Goal: Transaction & Acquisition: Purchase product/service

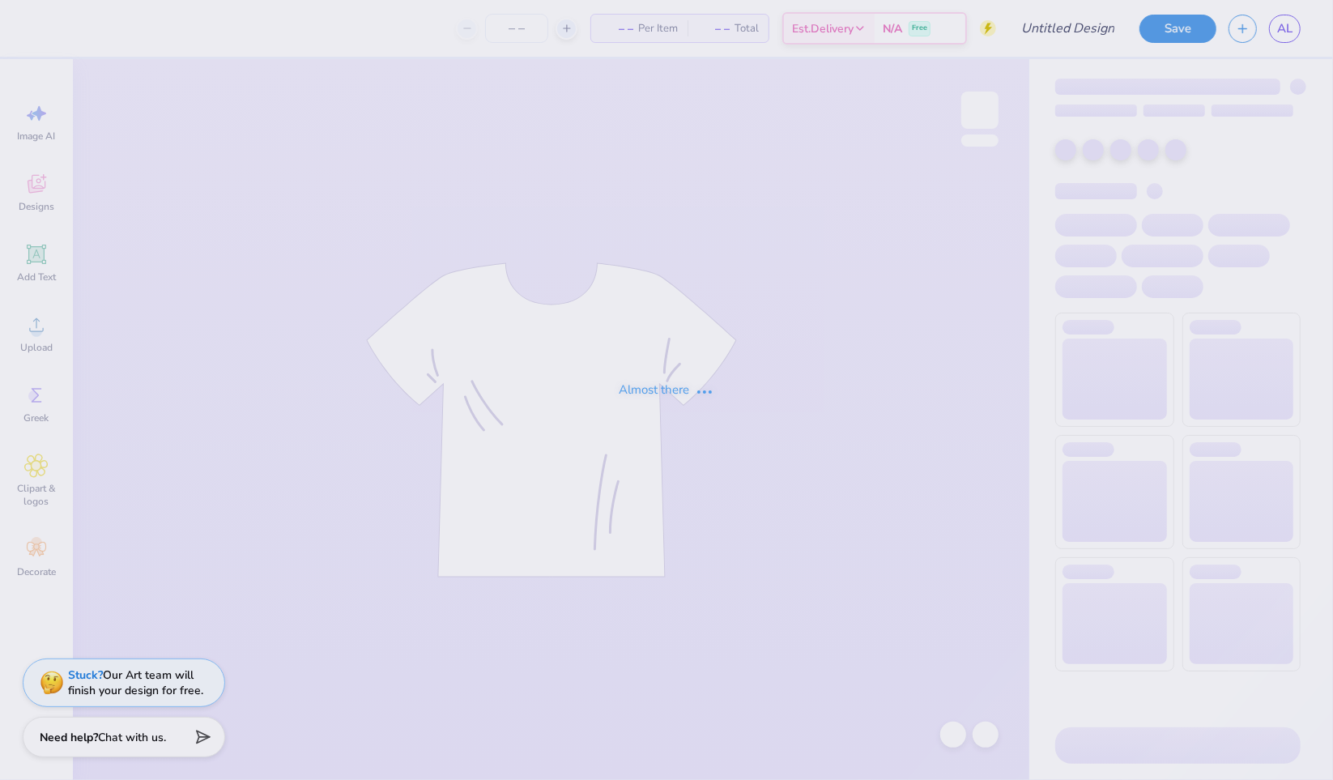
type input "Aleigha Le : [GEOGRAPHIC_DATA][US_STATE] at [GEOGRAPHIC_DATA]"
type input "80"
click at [0, 298] on div "Almost there" at bounding box center [666, 390] width 1333 height 780
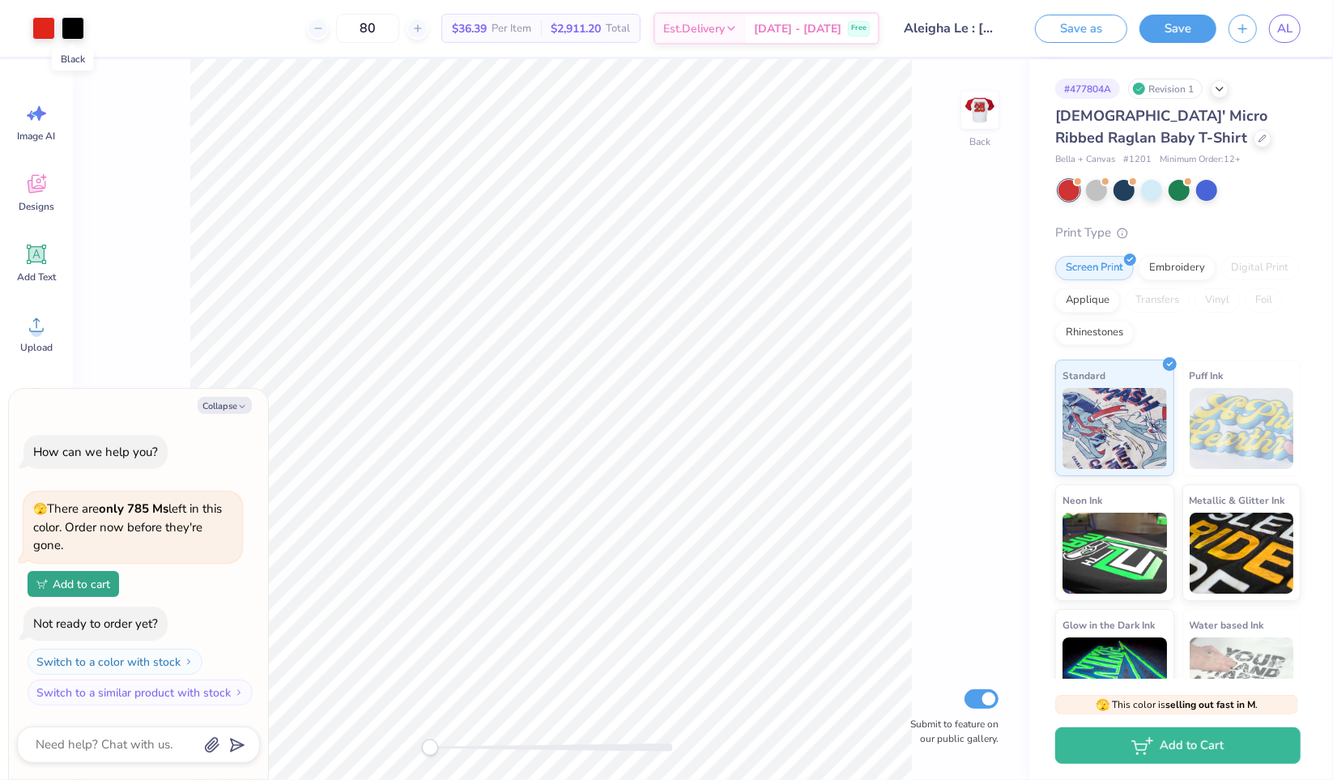
click at [83, 24] on div at bounding box center [73, 28] width 23 height 23
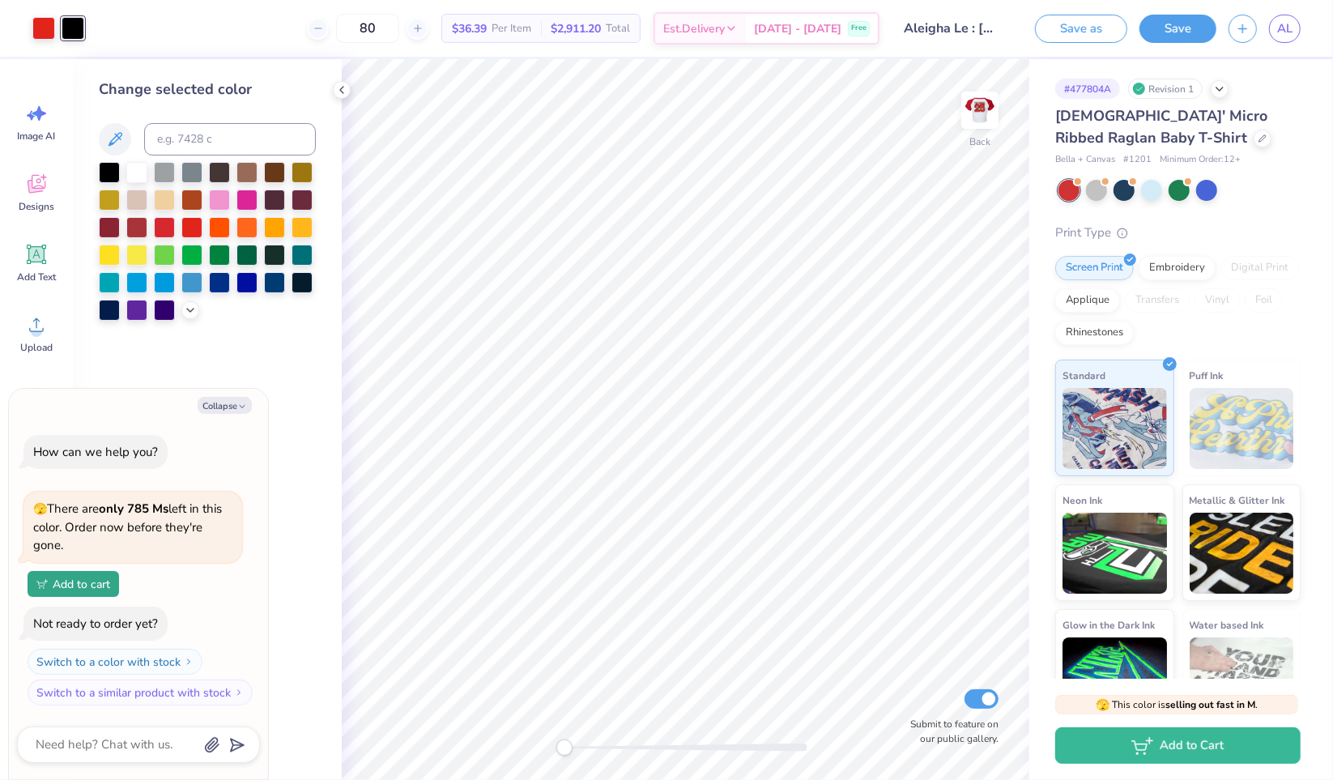
click at [140, 172] on div at bounding box center [136, 172] width 21 height 21
click at [114, 181] on div at bounding box center [109, 172] width 21 height 21
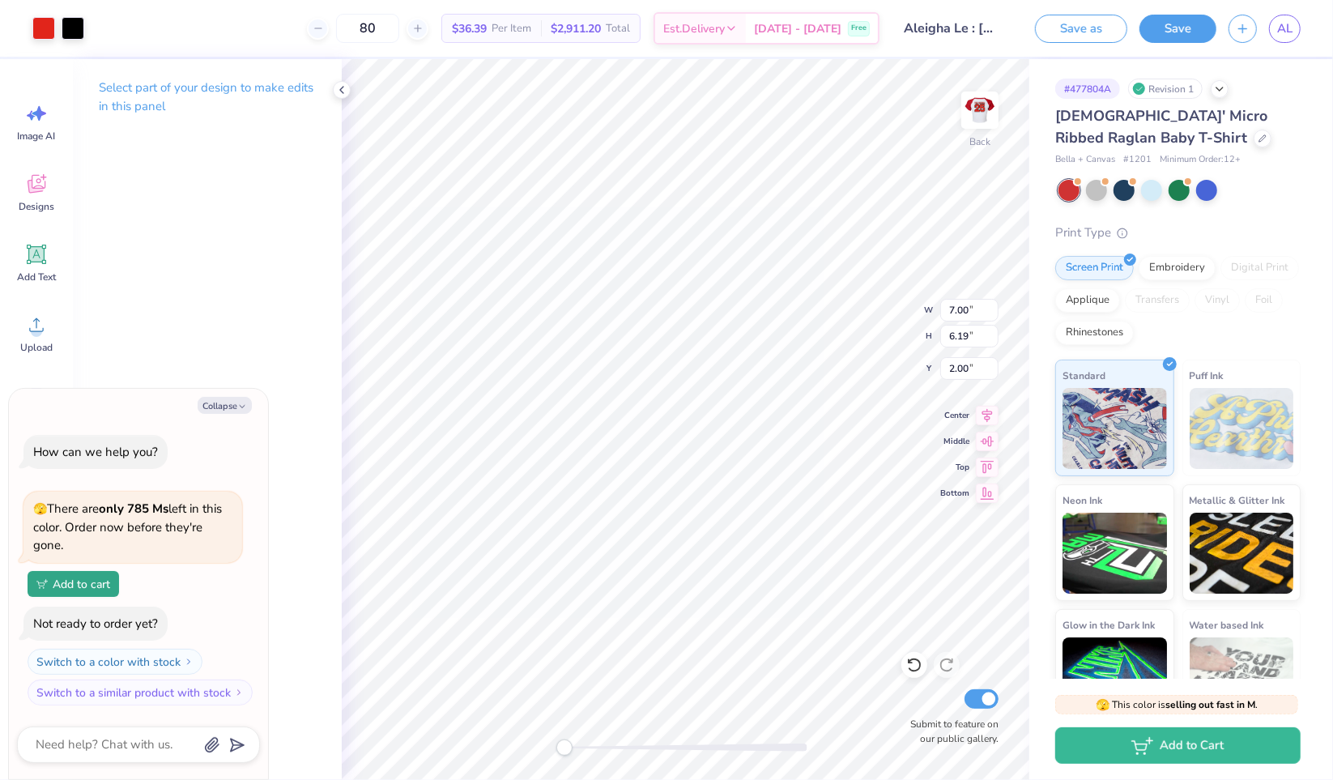
click at [72, 23] on div at bounding box center [73, 28] width 23 height 23
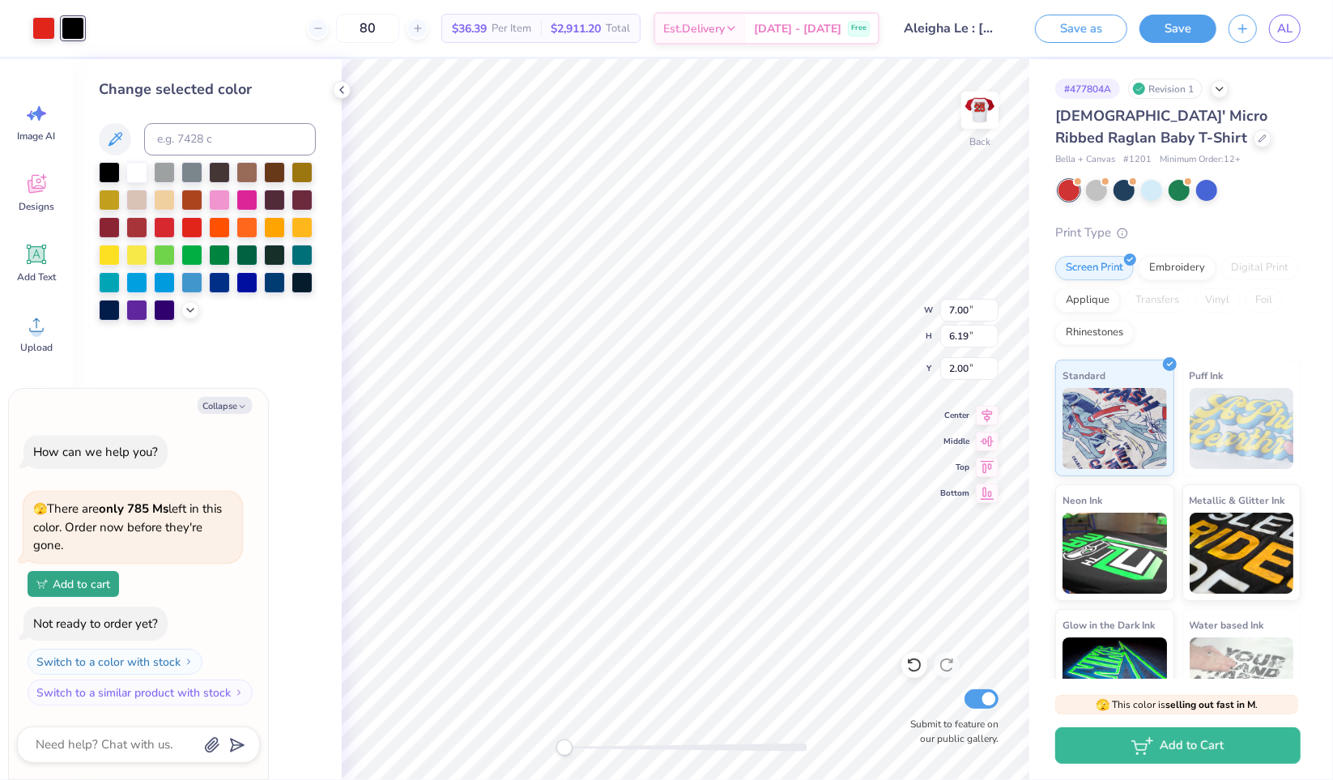
click at [130, 166] on div at bounding box center [136, 172] width 21 height 21
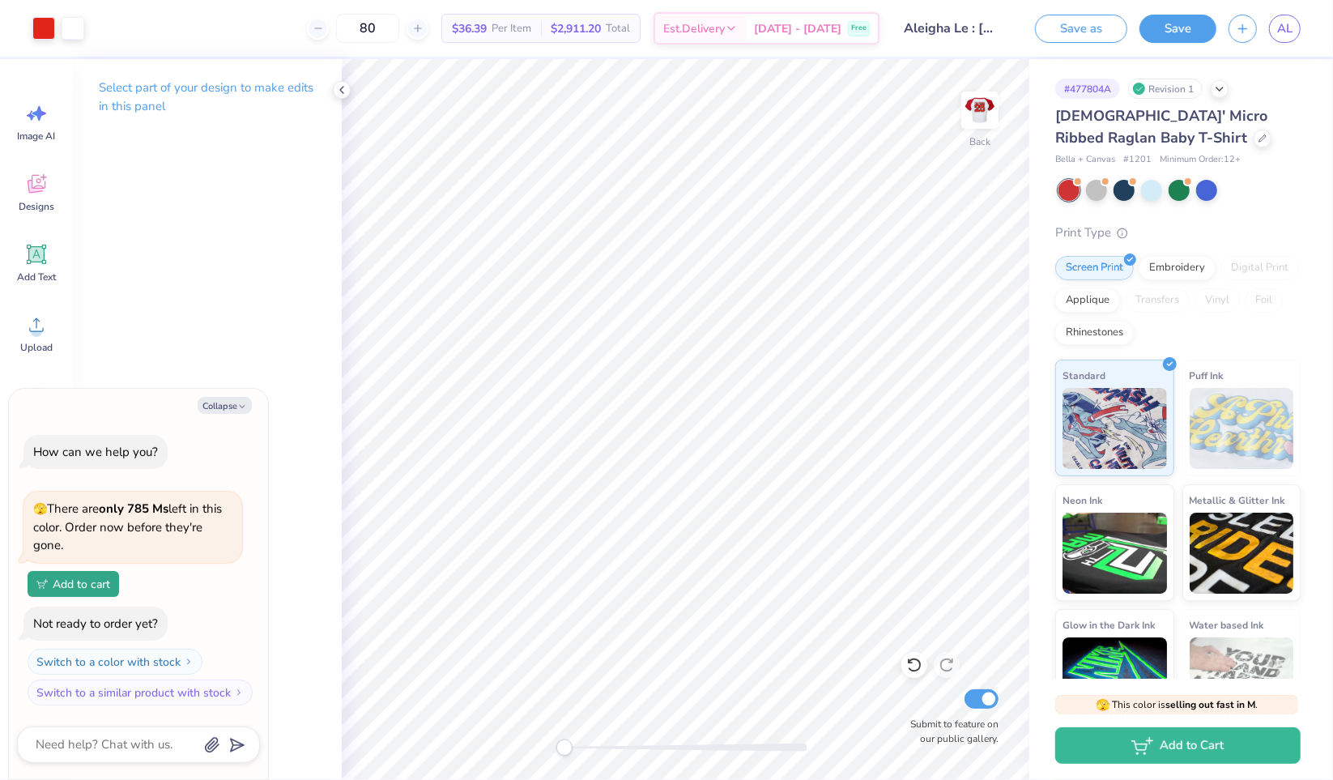
click at [1259, 136] on icon at bounding box center [1262, 138] width 6 height 6
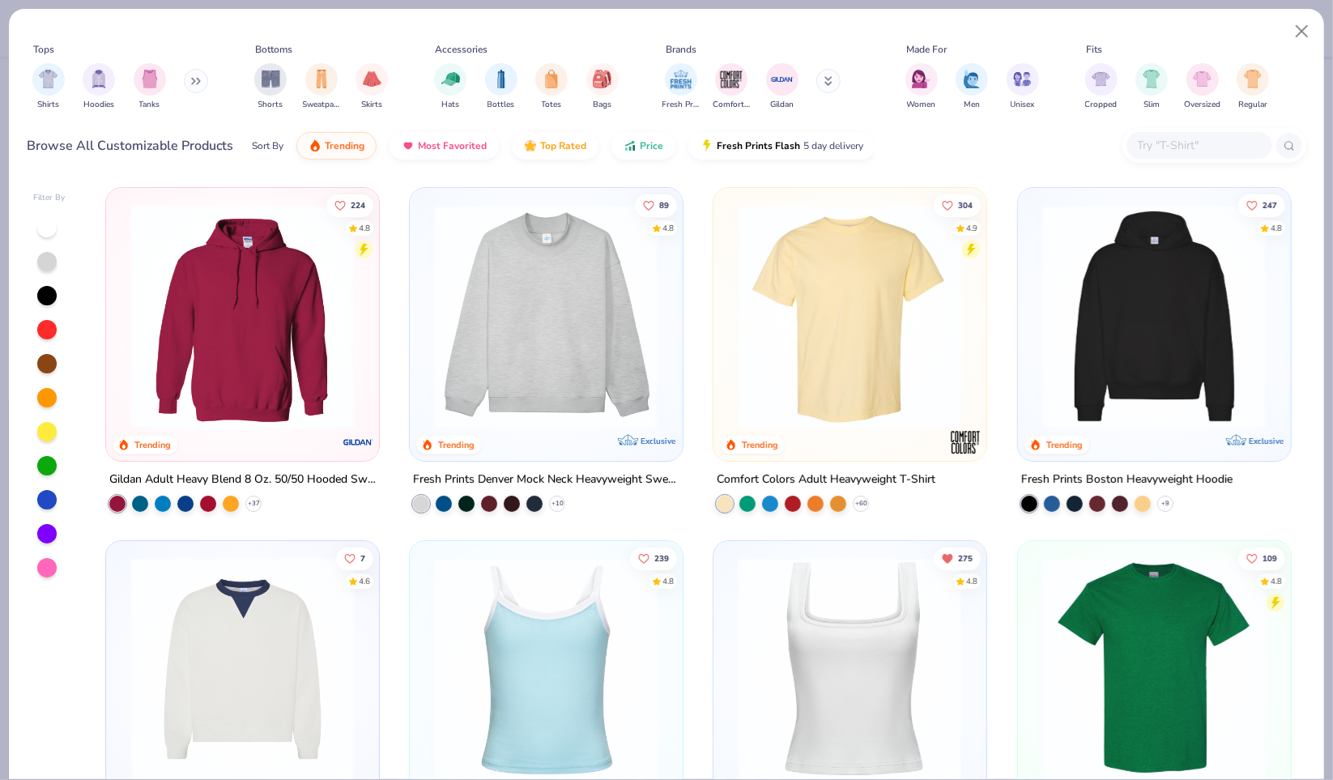
click at [910, 87] on div "filter for Women" at bounding box center [921, 79] width 32 height 32
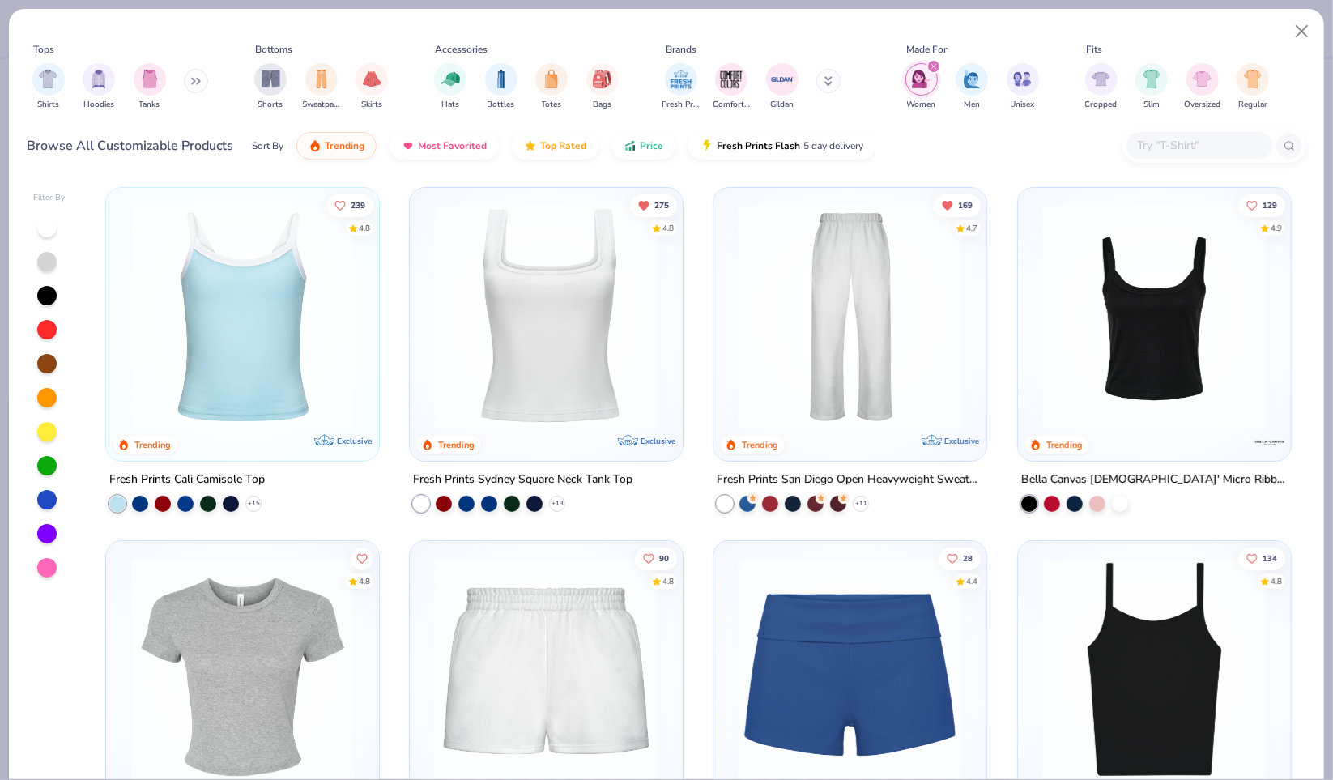
click at [51, 86] on img "filter for Shirts" at bounding box center [48, 79] width 19 height 19
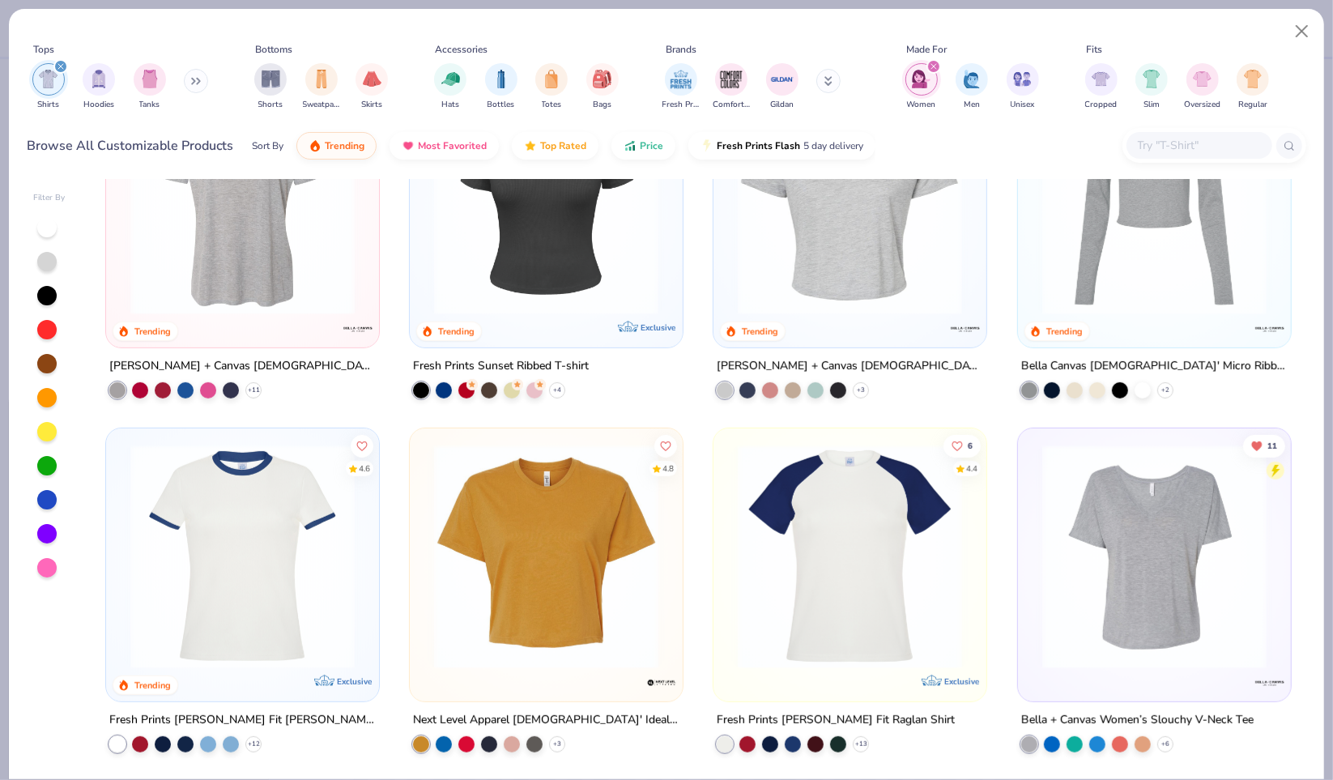
scroll to position [685, 0]
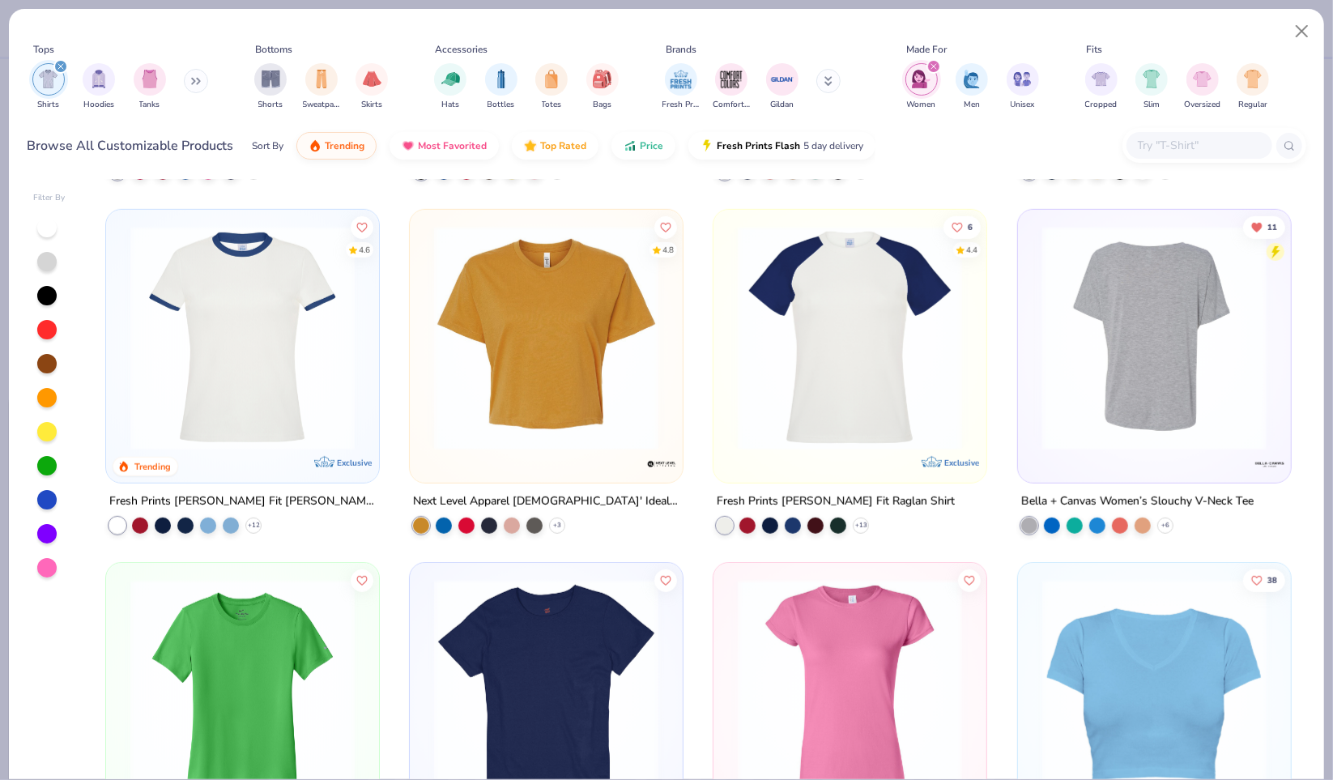
click at [0, 0] on icon at bounding box center [0, 0] width 0 height 0
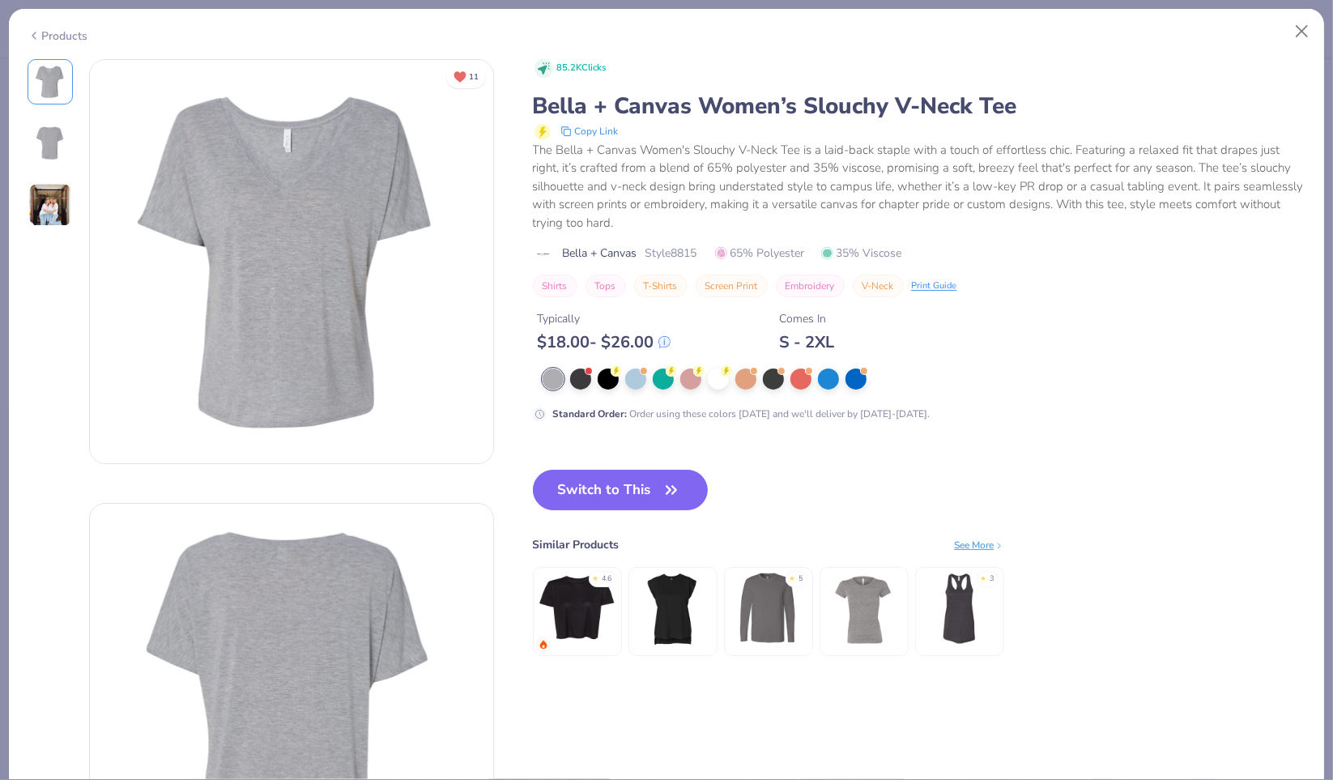
click at [607, 379] on div at bounding box center [608, 378] width 21 height 21
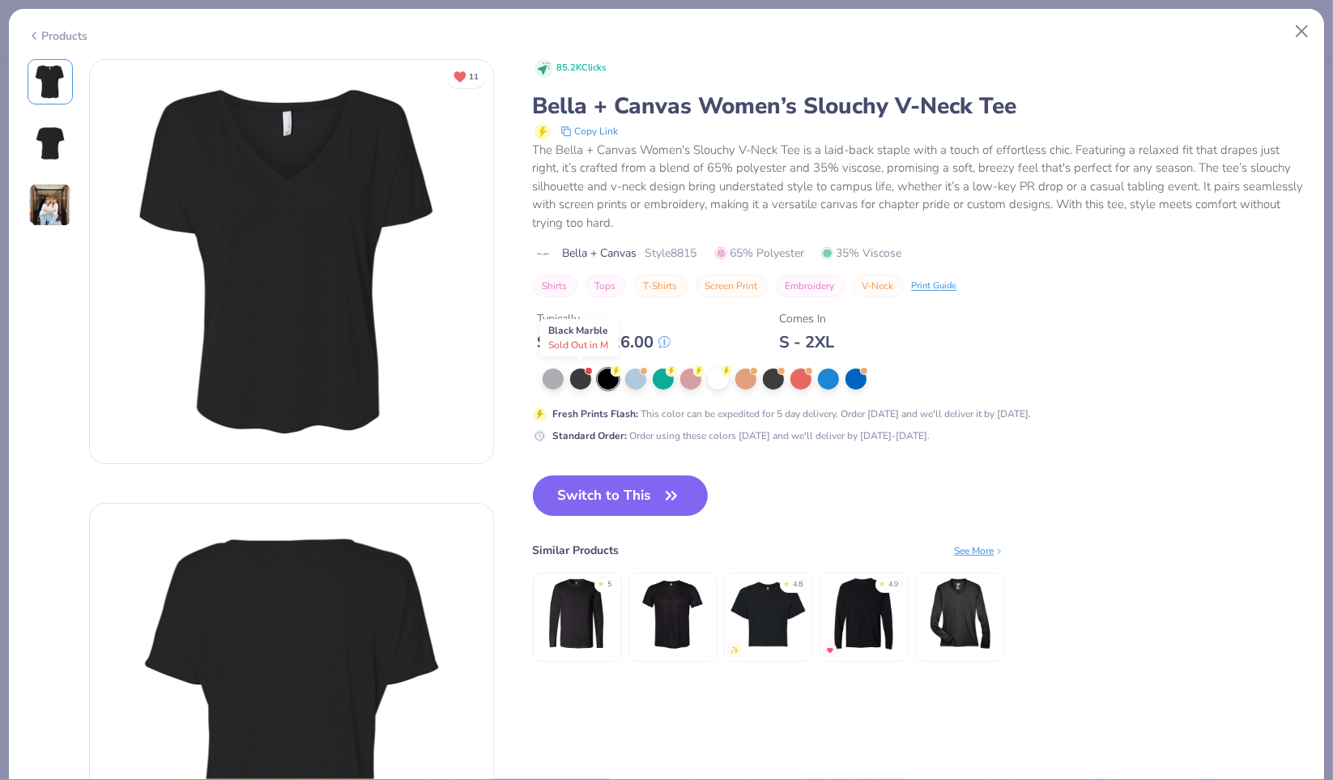
click at [578, 373] on div at bounding box center [580, 378] width 21 height 21
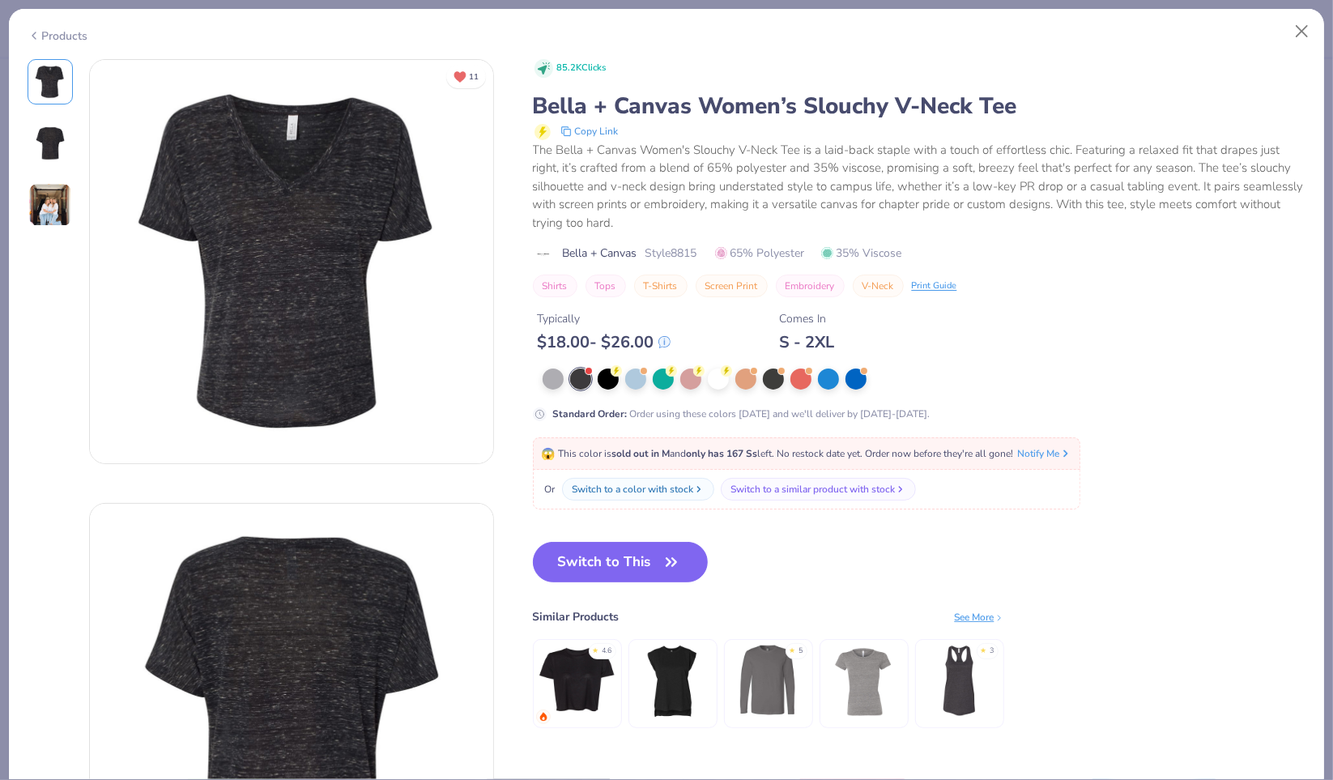
click at [622, 381] on div at bounding box center [861, 378] width 638 height 21
click at [603, 377] on div at bounding box center [608, 378] width 21 height 21
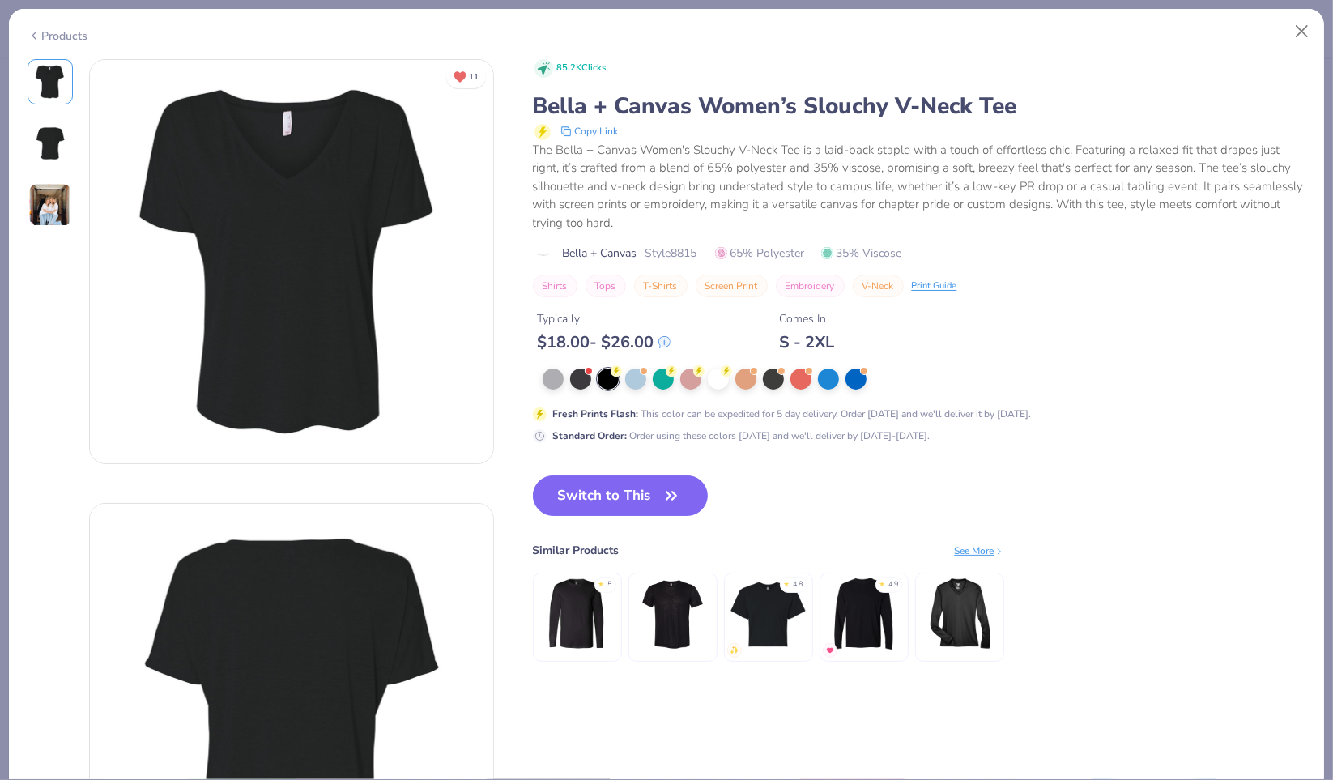
click at [636, 503] on button "Switch to This" at bounding box center [621, 495] width 176 height 40
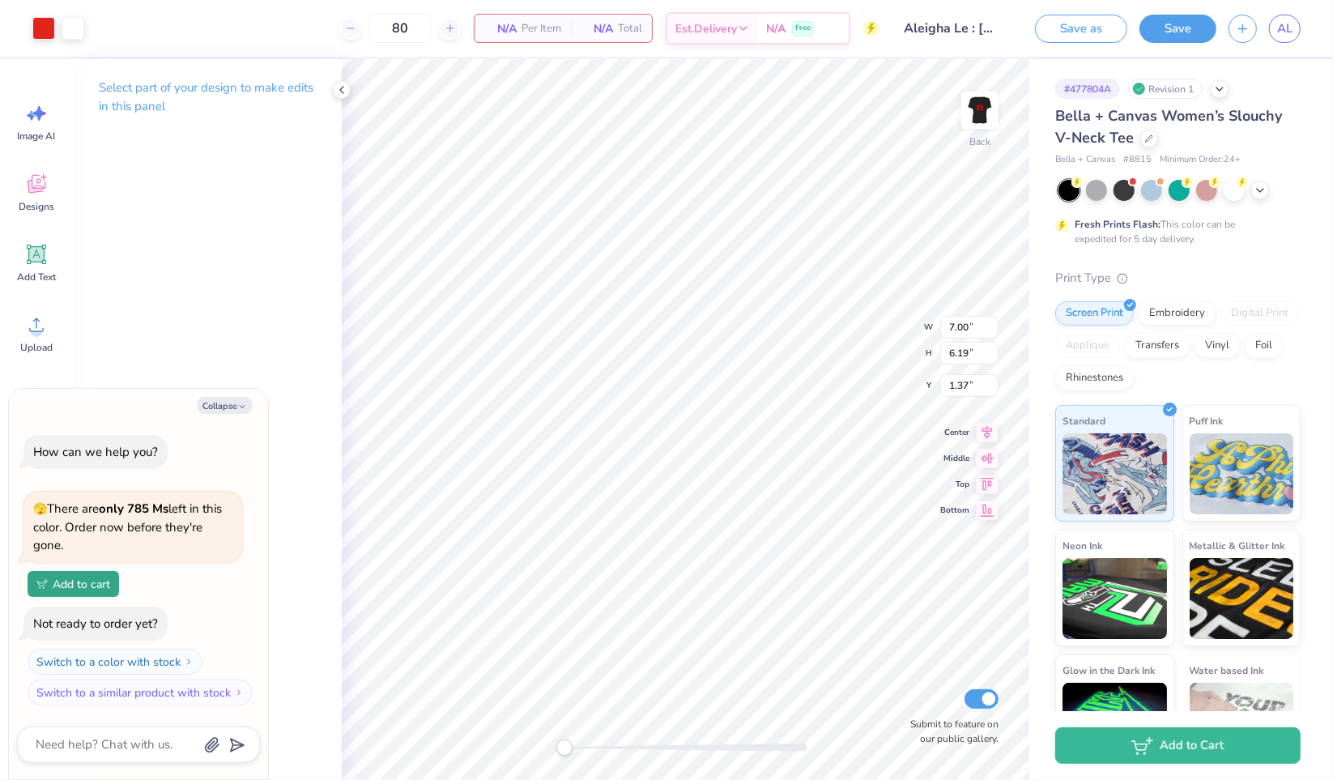
type textarea "x"
type input "8.55"
type input "7.56"
type textarea "x"
type input "9.89"
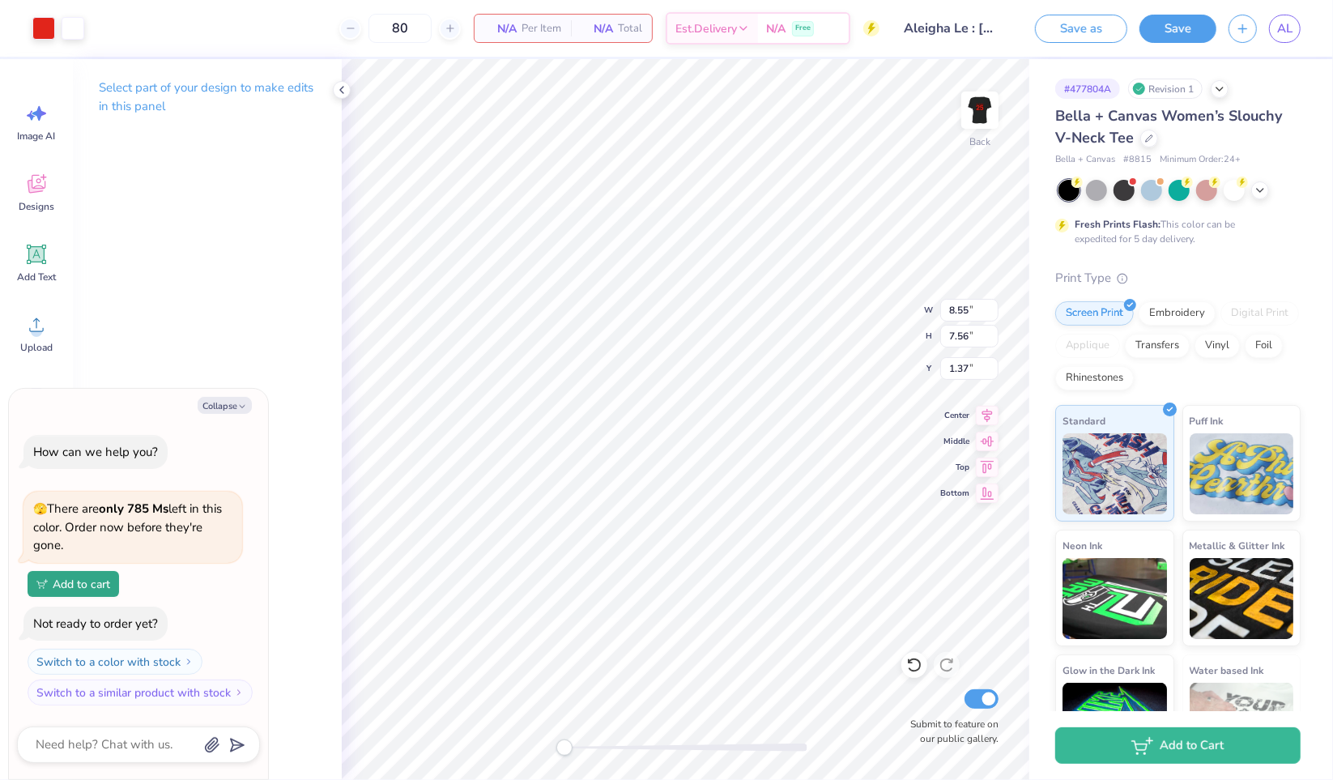
type input "8.74"
type input "1.08"
type textarea "x"
type input "10.85"
type input "9.60"
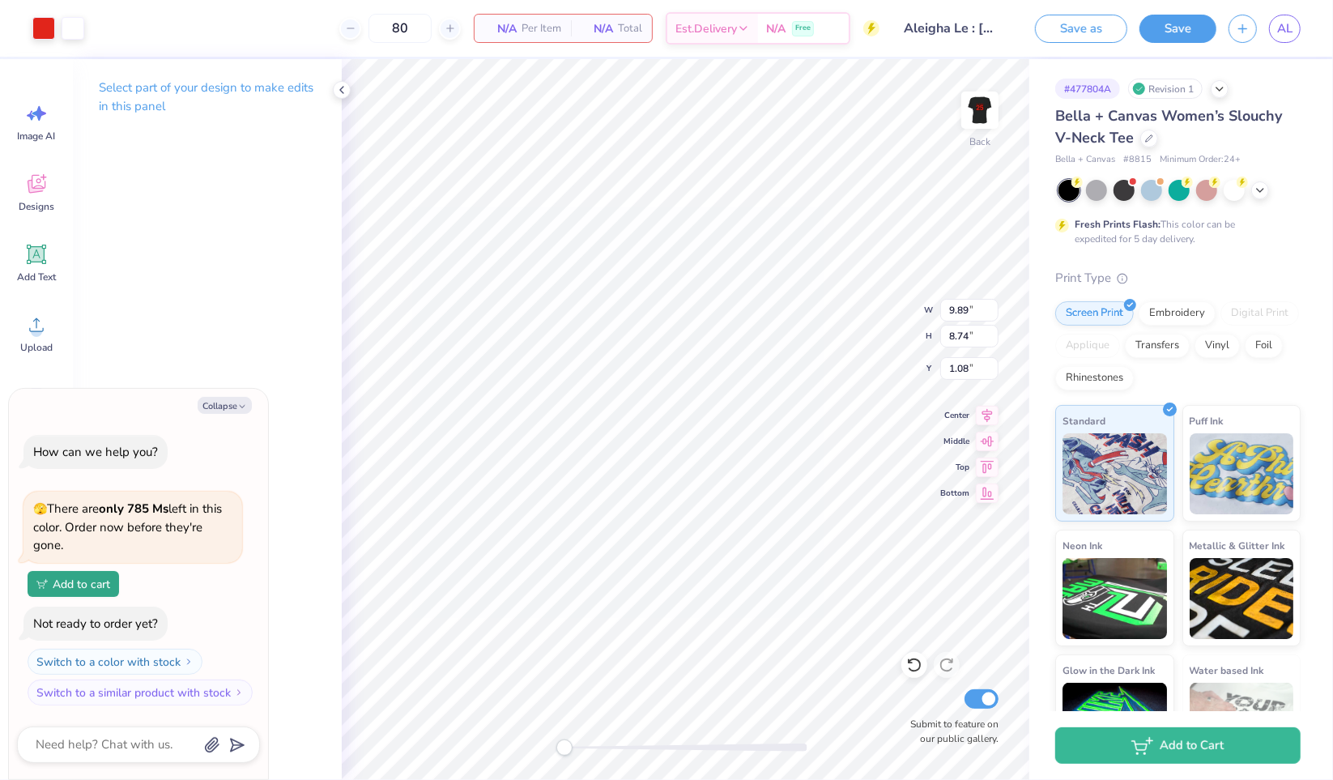
type input "0.96"
click at [973, 117] on img at bounding box center [979, 110] width 32 height 32
type textarea "x"
type input "8.46"
type input "7.86"
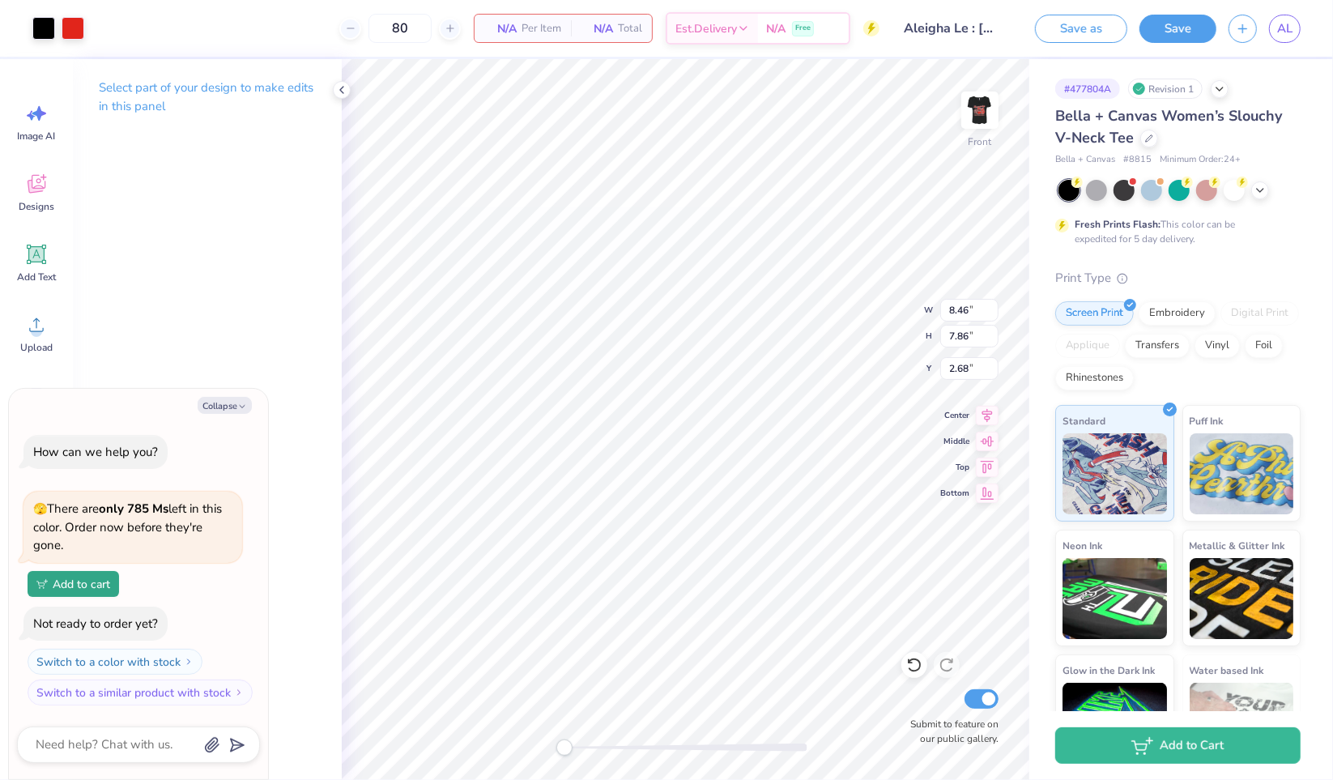
type textarea "x"
type input "10.07"
type input "9.36"
type textarea "x"
type input "2.92"
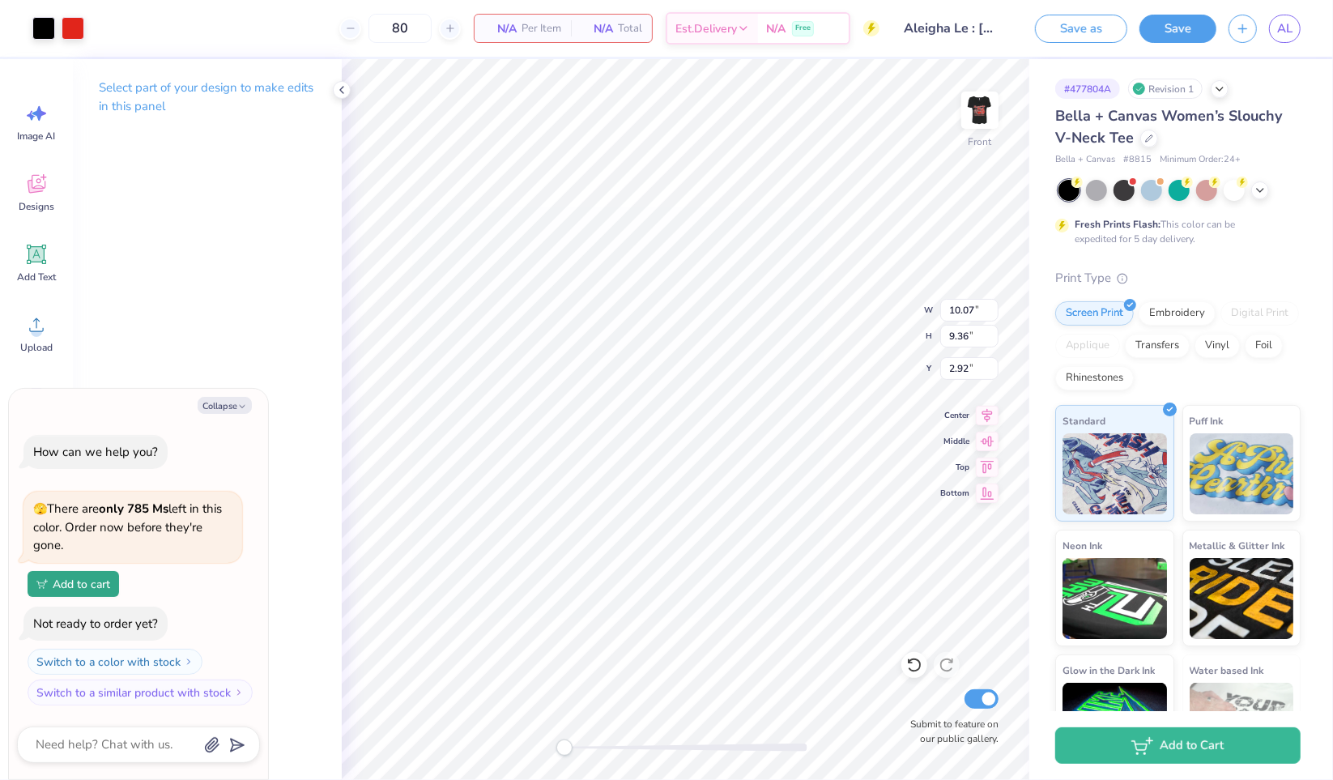
type textarea "x"
type input "10.94"
type input "10.16"
type input "3.14"
click at [1167, 32] on button "Save" at bounding box center [1177, 29] width 77 height 28
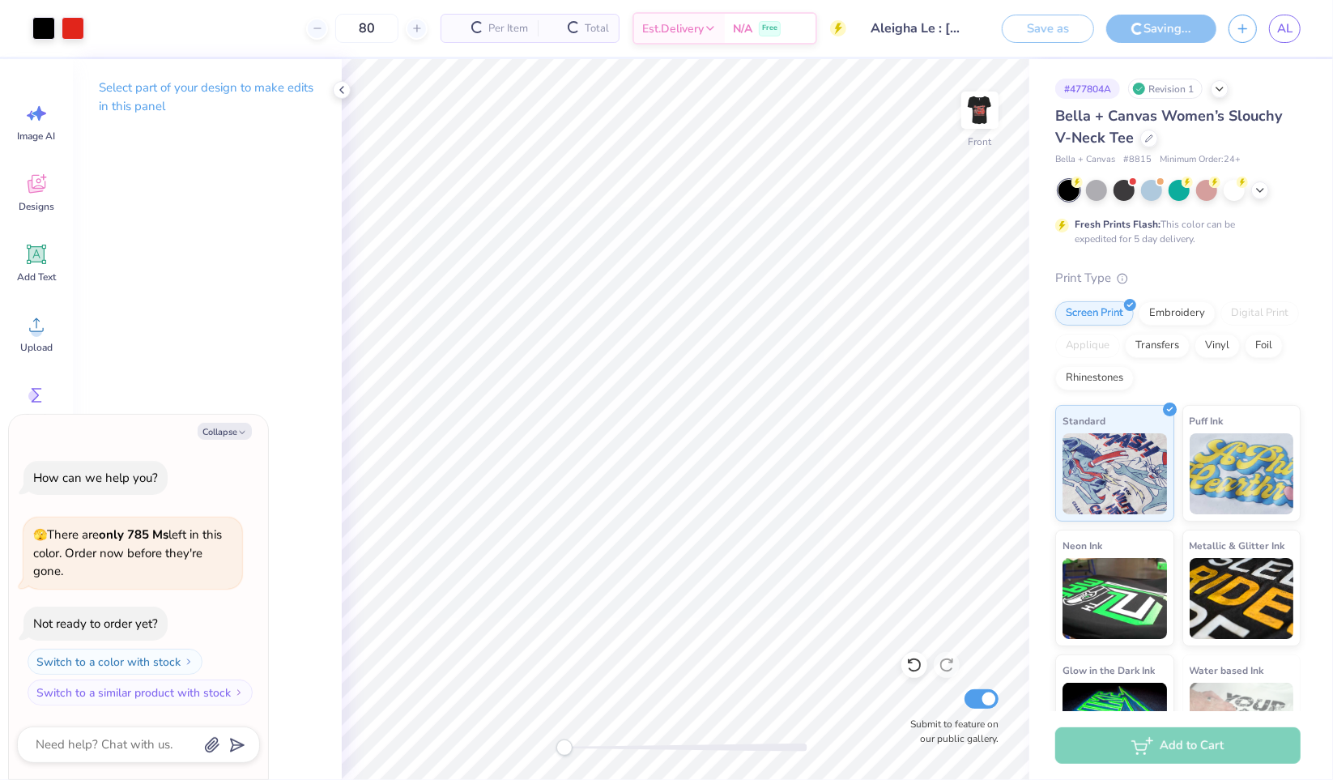
type textarea "x"
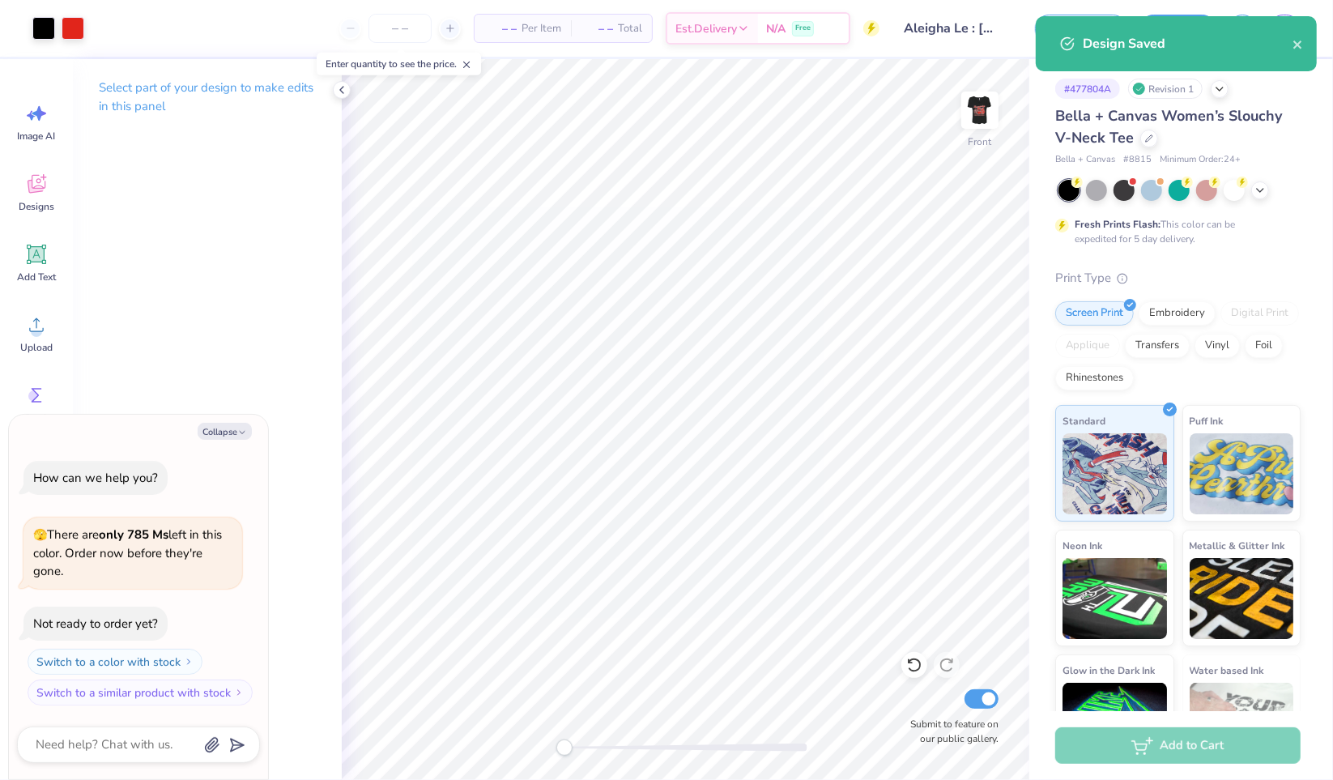
click at [982, 123] on img at bounding box center [979, 110] width 32 height 32
click at [1146, 140] on icon at bounding box center [1149, 138] width 6 height 6
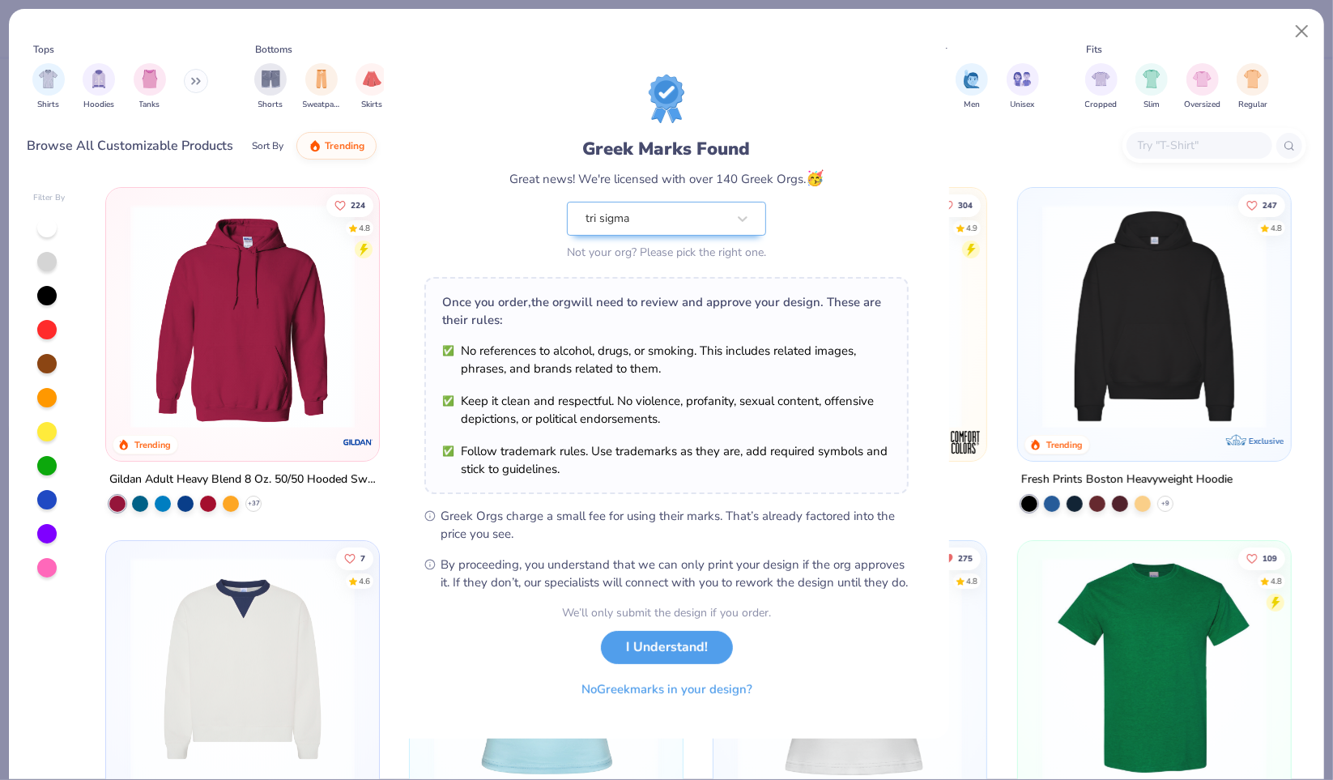
click at [1030, 81] on div "Greek Marks Found Great news! We're licensed with over 140 Greek Orgs. 🥳 tri si…" at bounding box center [666, 390] width 1333 height 780
click at [703, 677] on div "We’ll only submit the design if you order. I Understand! No Greek marks in your…" at bounding box center [666, 655] width 209 height 102
click at [689, 657] on button "I Understand!" at bounding box center [667, 647] width 132 height 33
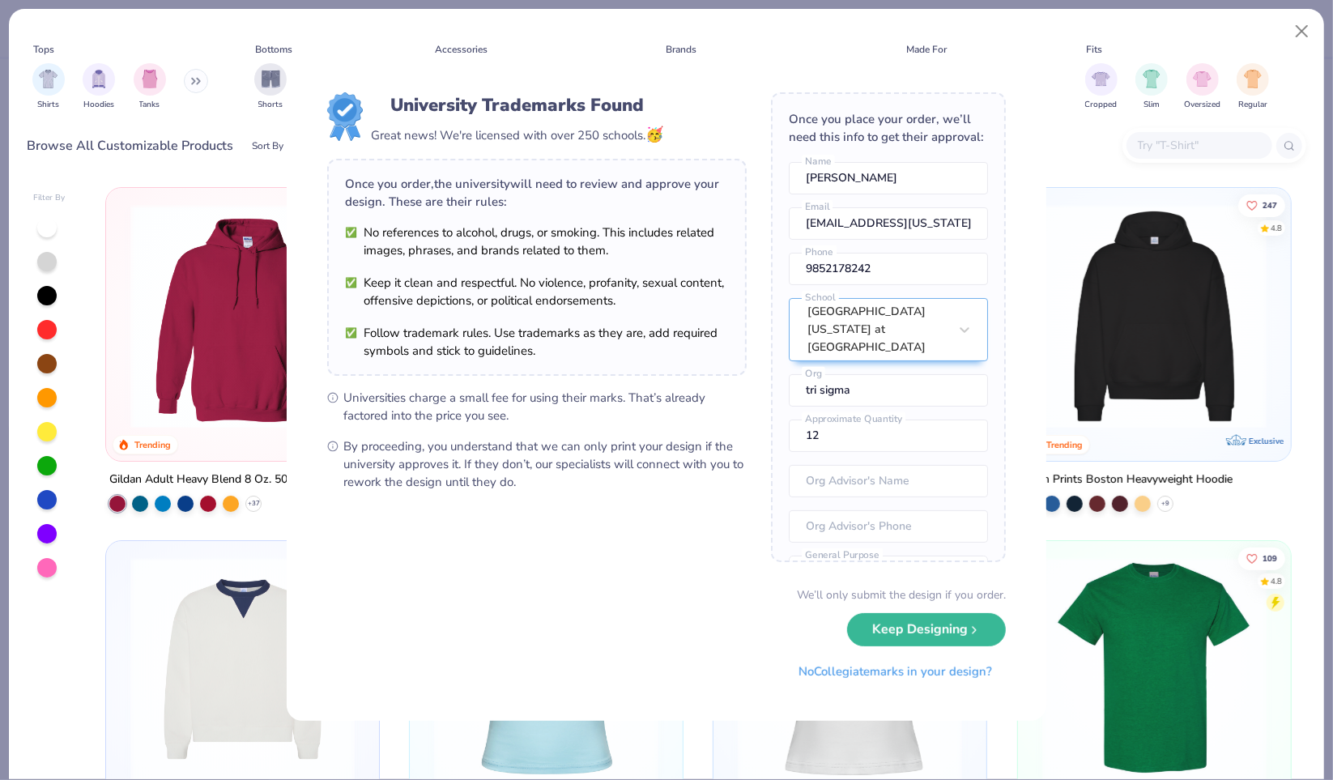
click at [928, 624] on button "Keep Designing" at bounding box center [926, 629] width 159 height 33
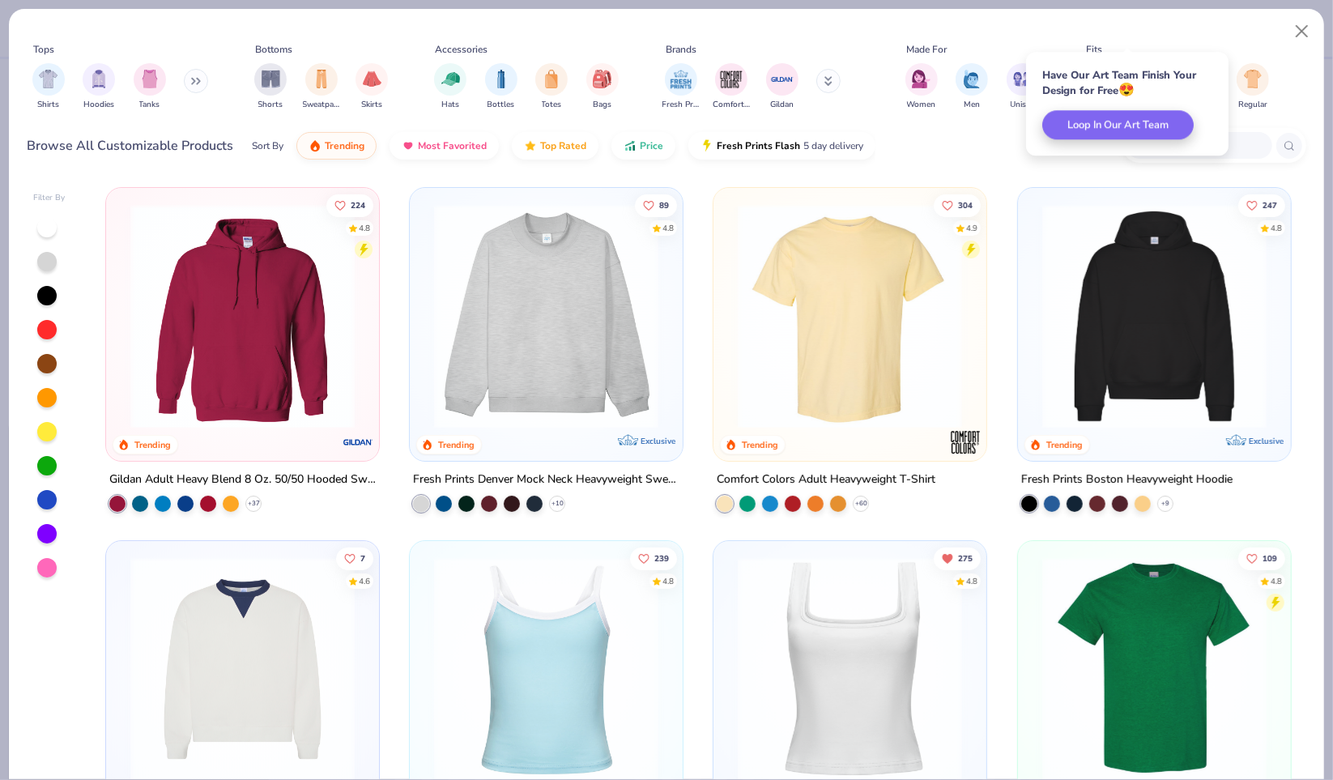
click at [1020, 79] on img "filter for Unisex" at bounding box center [1022, 79] width 19 height 19
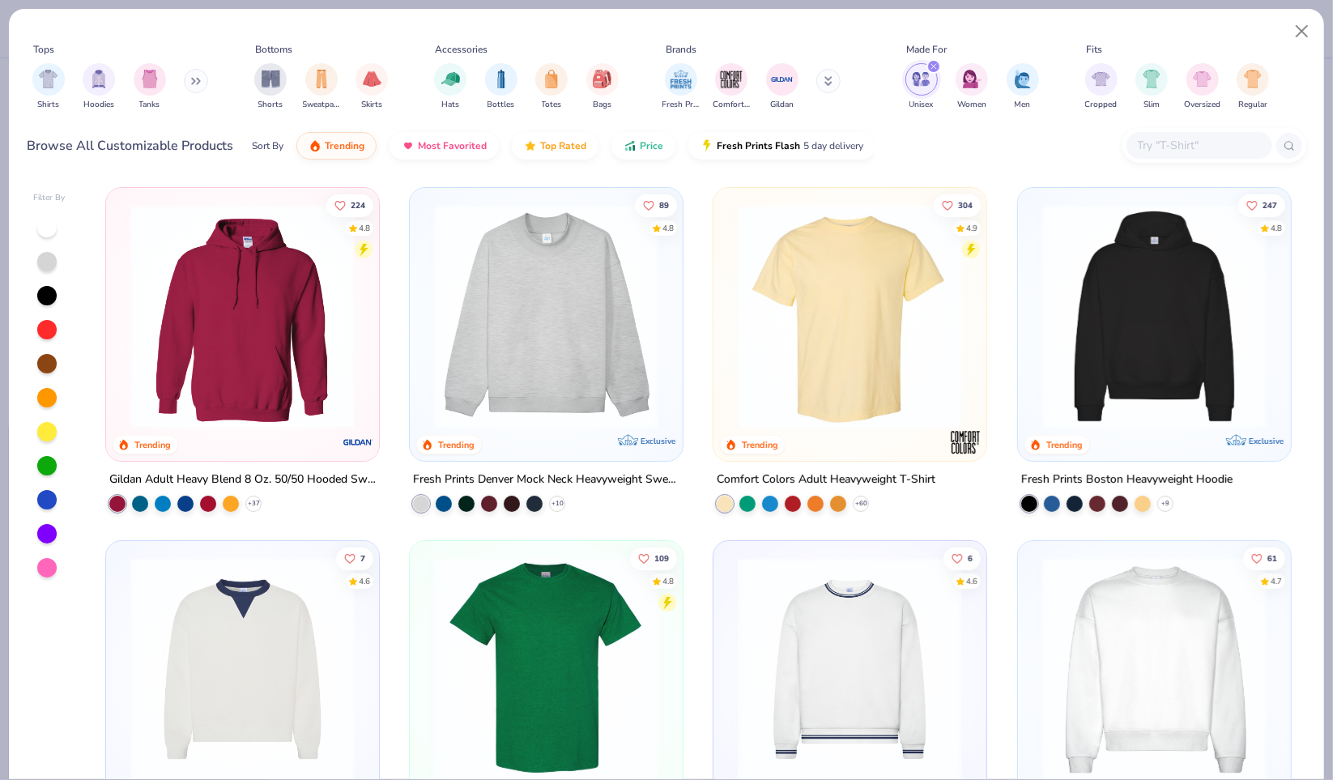
click at [904, 313] on img at bounding box center [849, 316] width 240 height 224
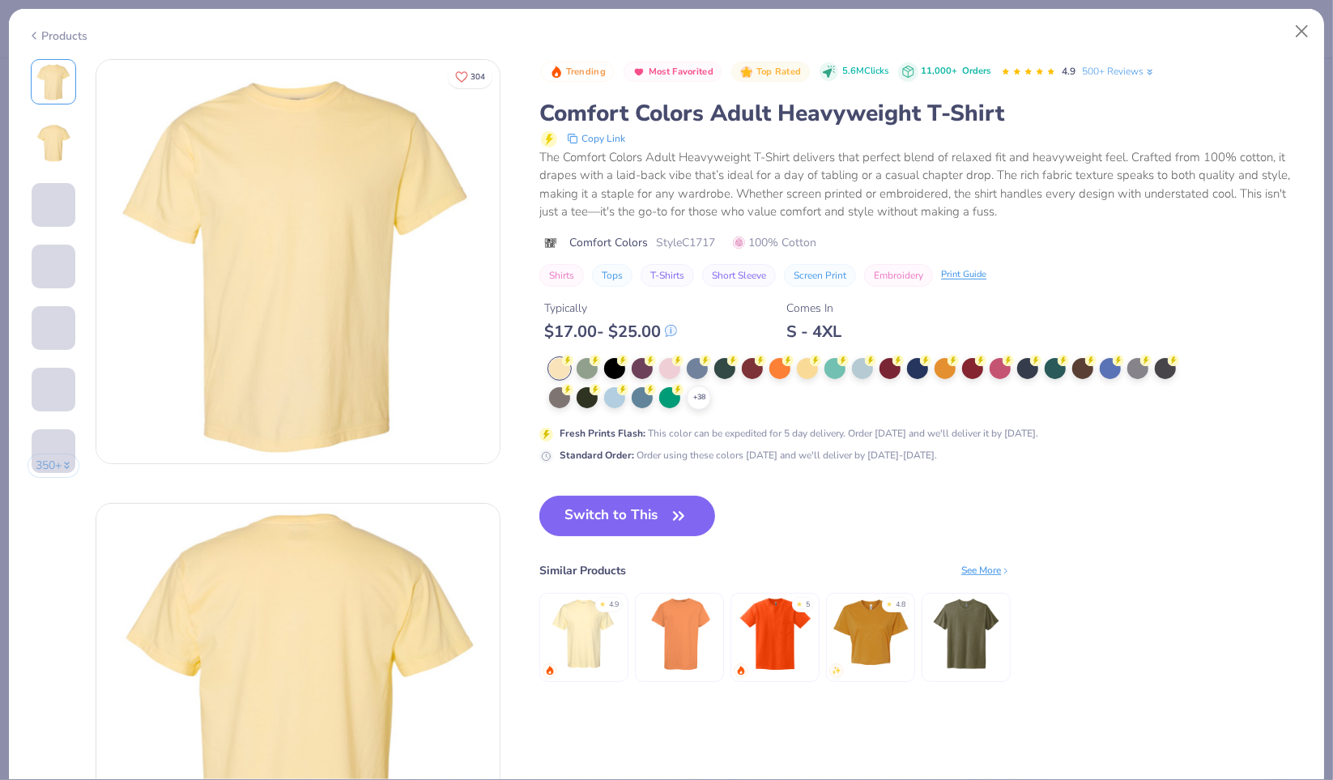
click at [587, 392] on div at bounding box center [586, 397] width 21 height 21
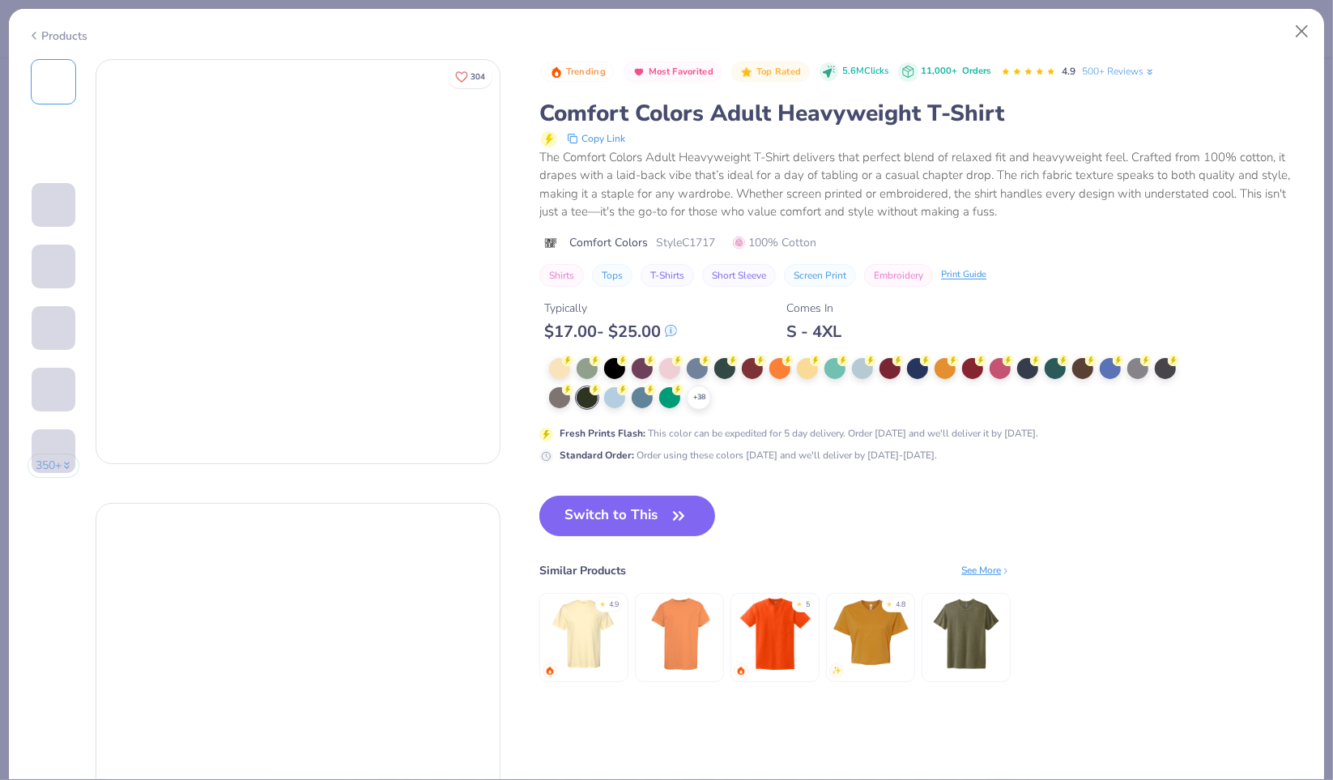
click at [622, 359] on g at bounding box center [622, 360] width 11 height 11
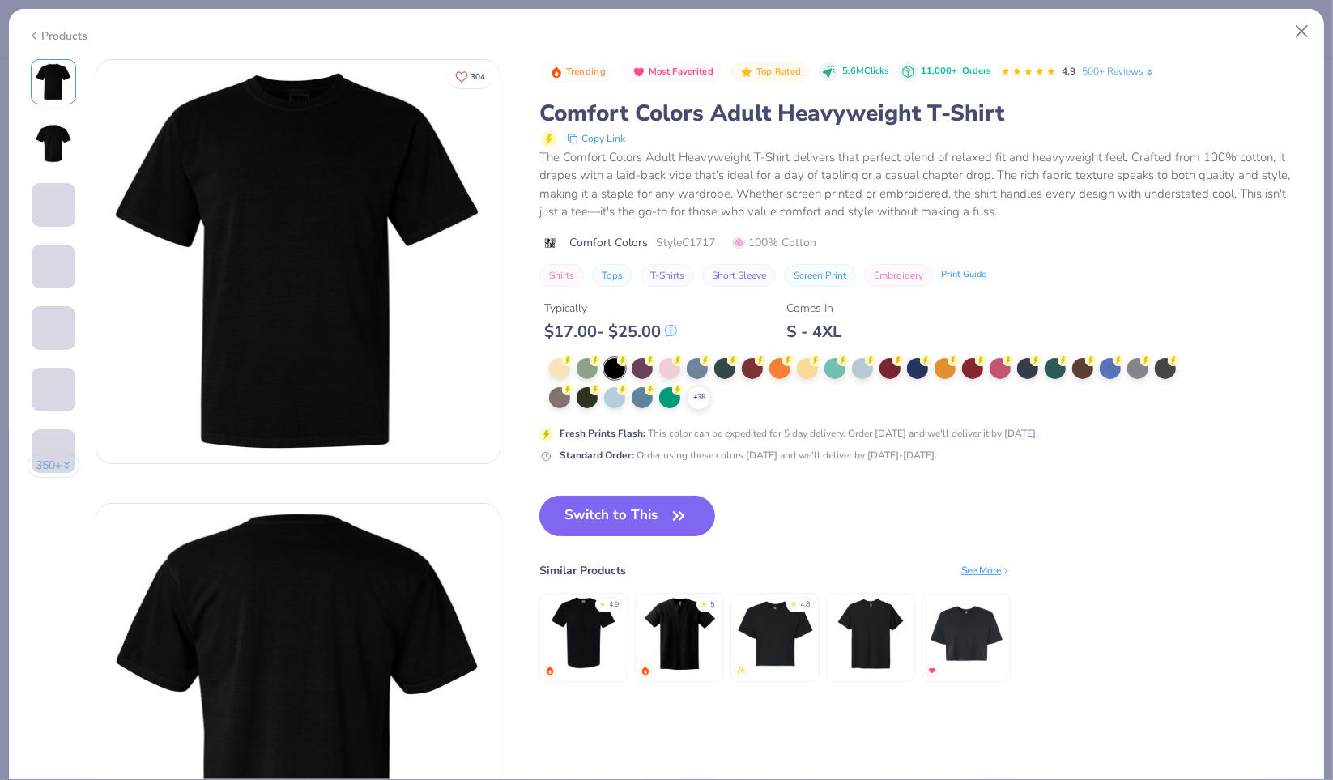
click at [602, 524] on button "Switch to This" at bounding box center [627, 515] width 176 height 40
click at [630, 516] on button "Switch to This" at bounding box center [627, 515] width 176 height 40
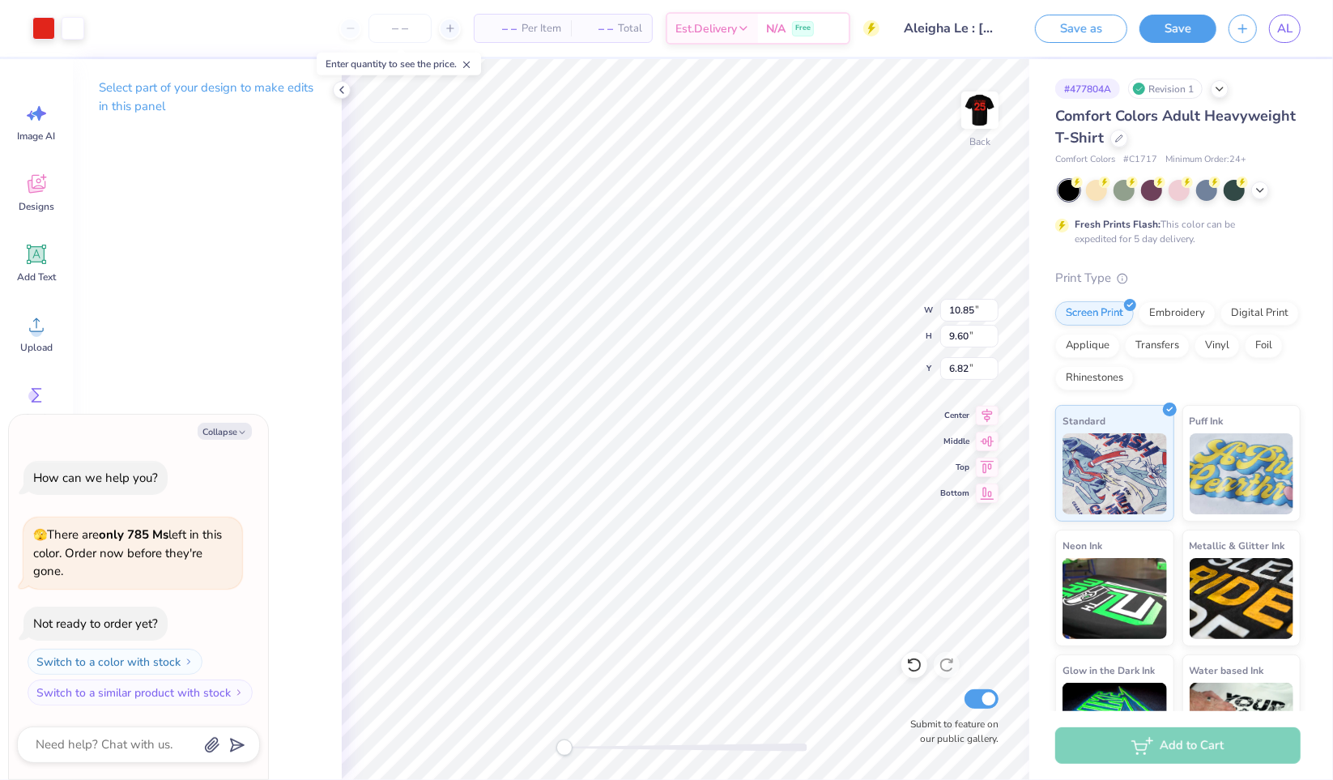
type textarea "x"
type input "12.22"
type input "10.80"
type input "3.50"
type textarea "x"
